Goal: Information Seeking & Learning: Learn about a topic

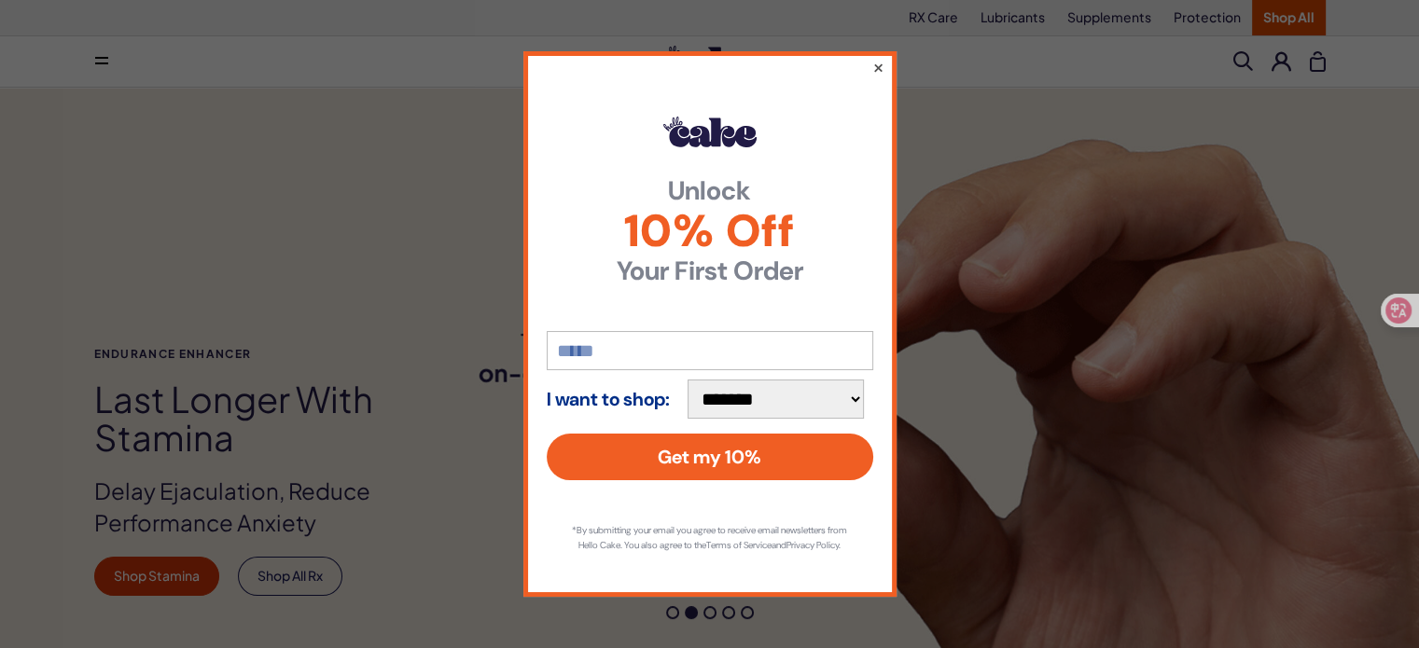
click at [872, 61] on button "×" at bounding box center [877, 67] width 12 height 22
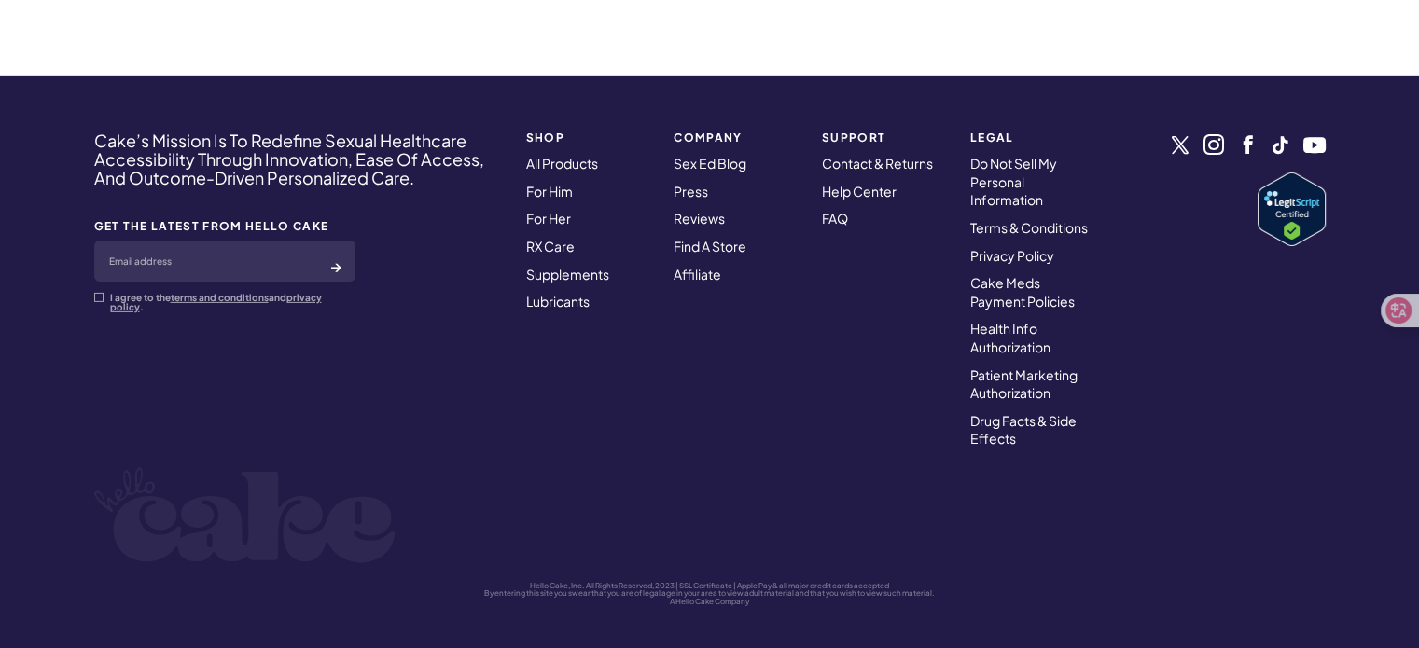
scroll to position [5857, 0]
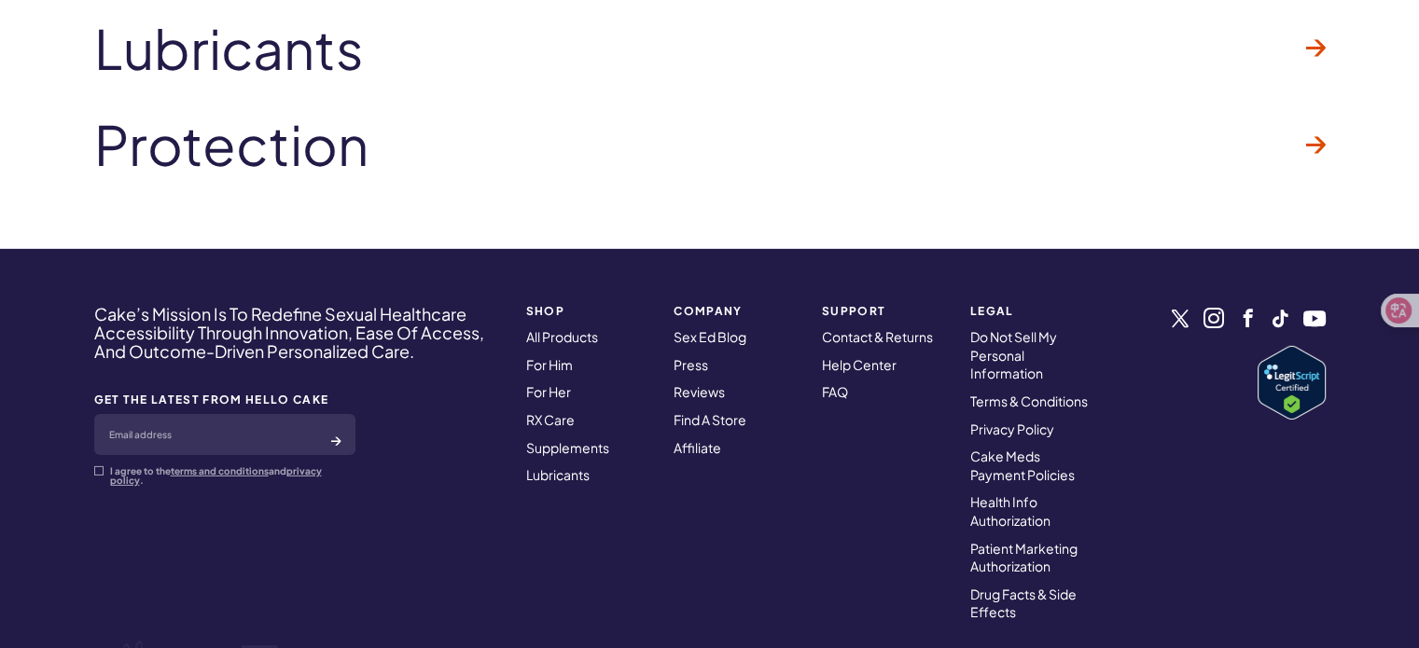
drag, startPoint x: 1250, startPoint y: 313, endPoint x: 1236, endPoint y: 315, distance: 14.1
click at [1250, 313] on link at bounding box center [1248, 318] width 19 height 19
click at [1216, 320] on link at bounding box center [1213, 318] width 21 height 21
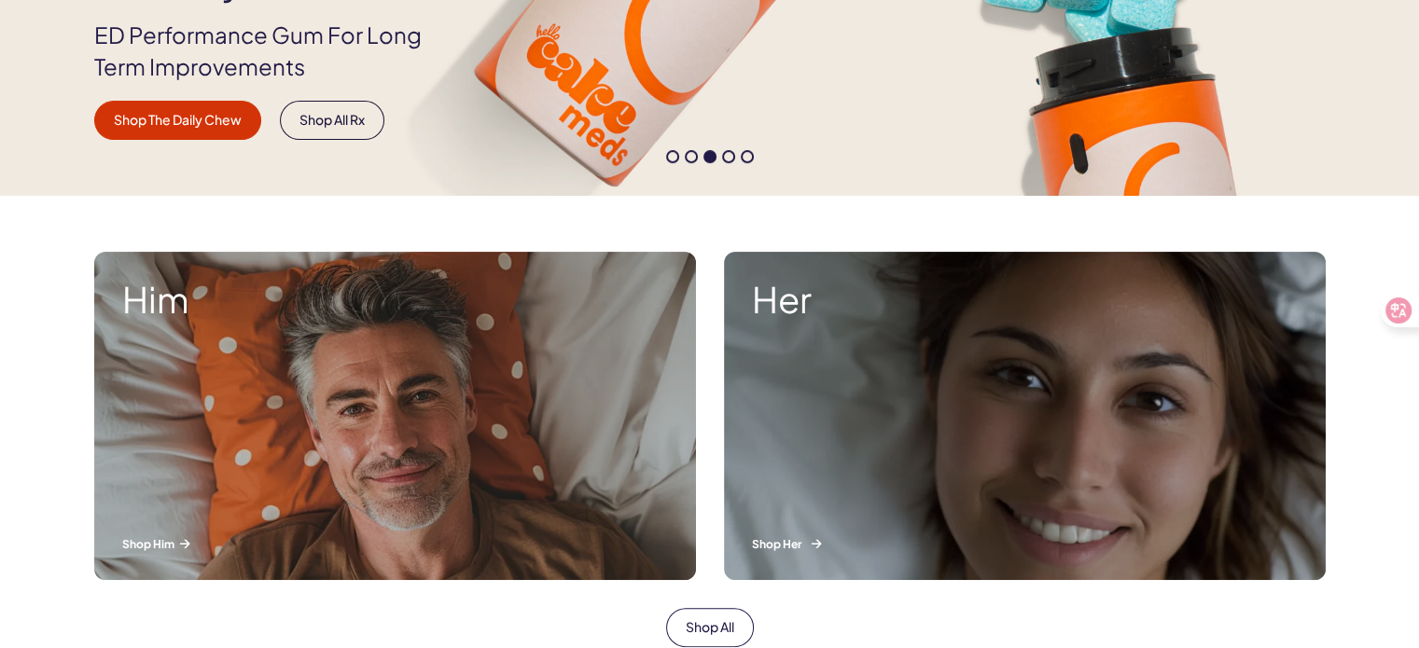
scroll to position [448, 0]
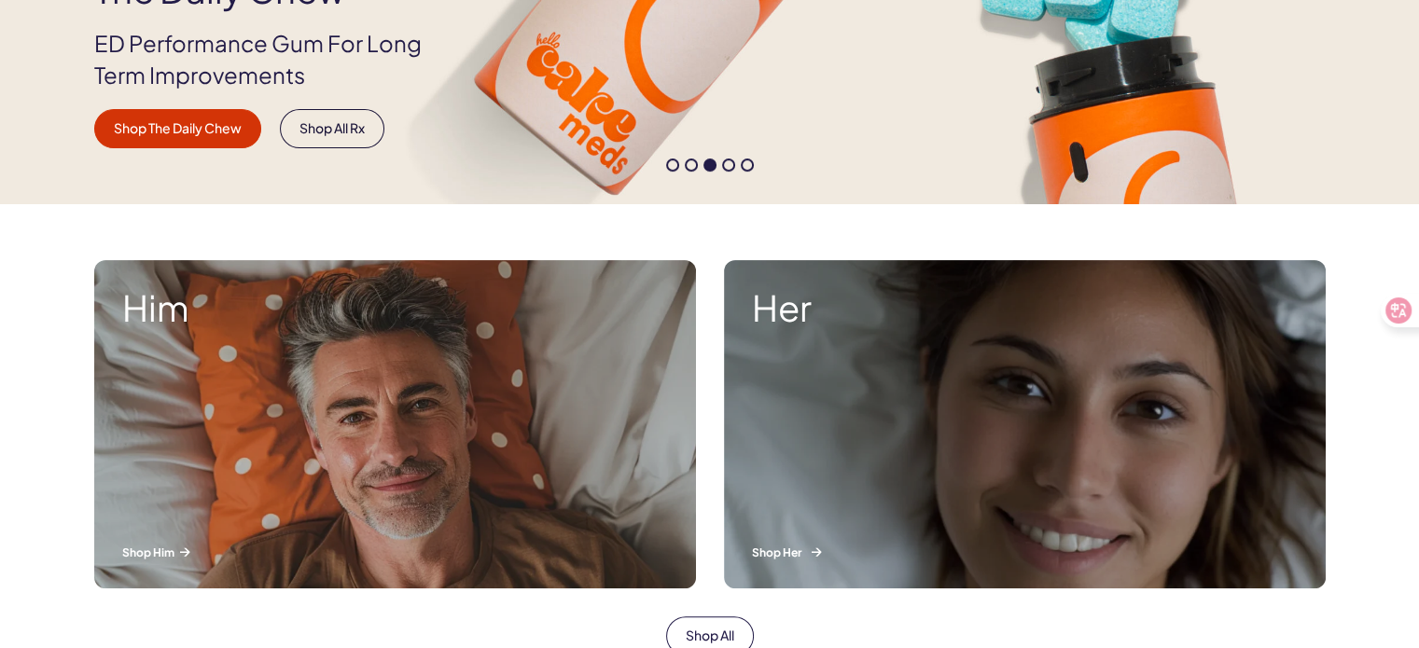
click at [933, 384] on div "Her Shop Her" at bounding box center [1025, 424] width 602 height 328
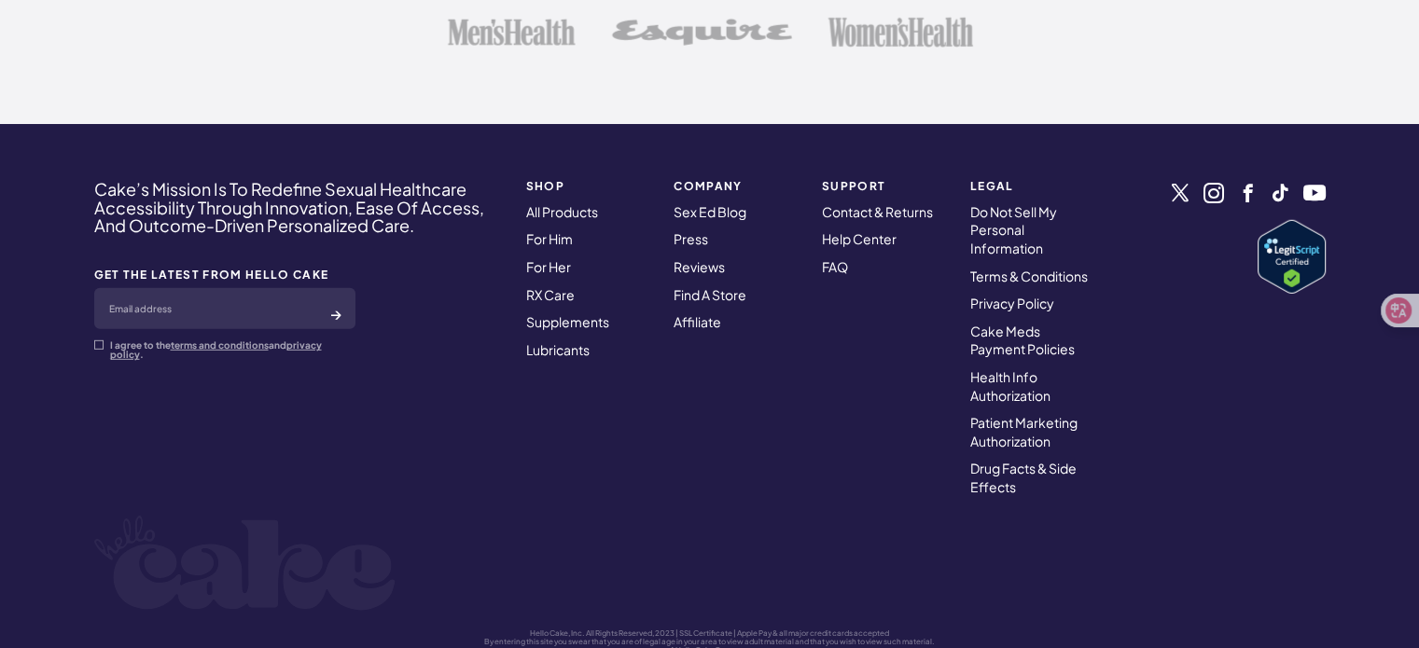
scroll to position [5389, 0]
